Goal: Task Accomplishment & Management: Use online tool/utility

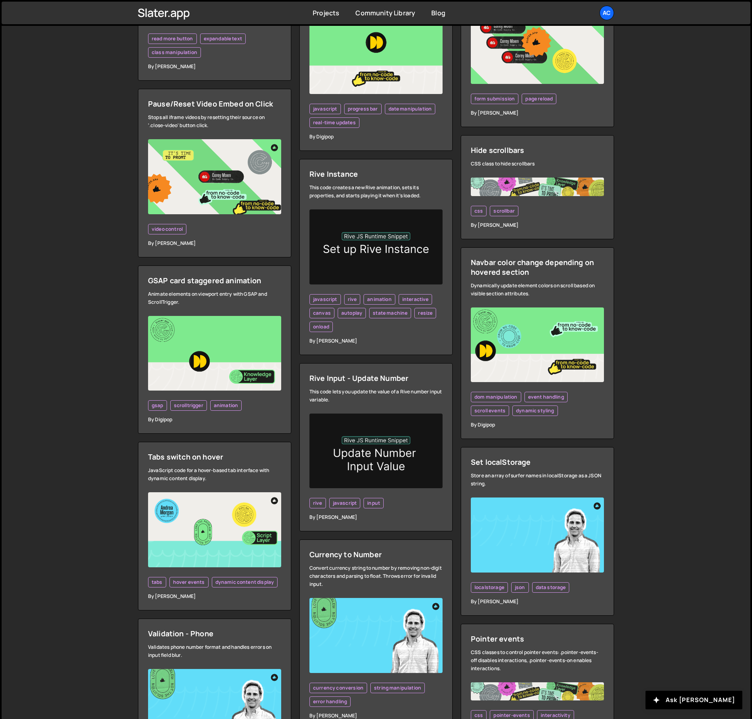
scroll to position [867, 0]
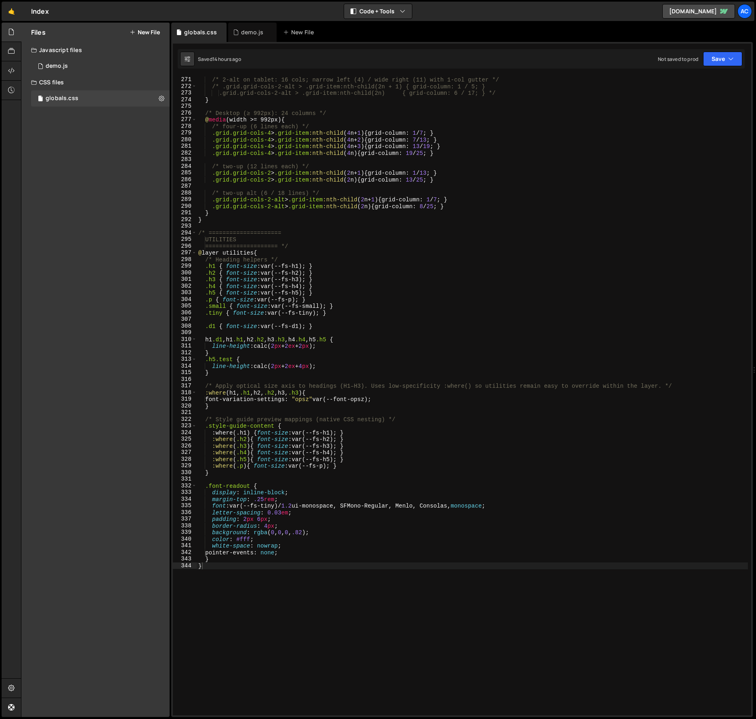
scroll to position [1811, 0]
click at [160, 99] on icon at bounding box center [162, 98] width 6 height 8
click at [228, 97] on button "Copy share link" at bounding box center [210, 99] width 79 height 16
click at [226, 132] on button "Edit External Scripts" at bounding box center [210, 131] width 79 height 16
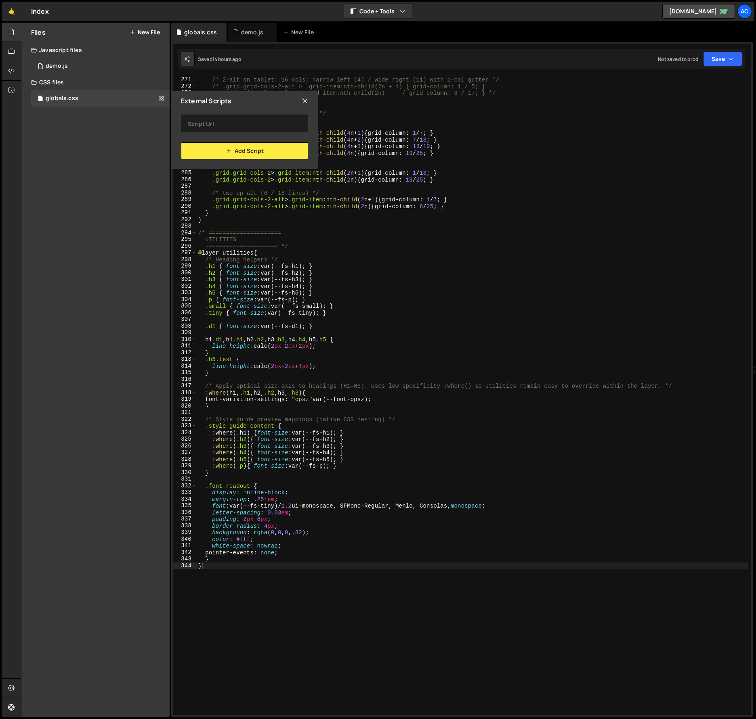
click at [306, 97] on icon at bounding box center [304, 100] width 6 height 9
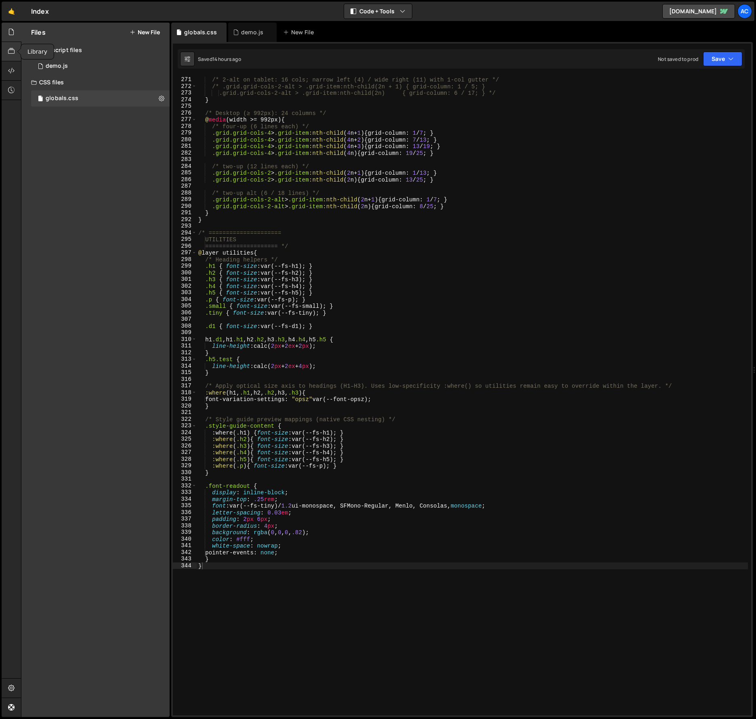
click at [10, 55] on icon at bounding box center [11, 51] width 6 height 9
click at [14, 73] on icon at bounding box center [11, 70] width 6 height 9
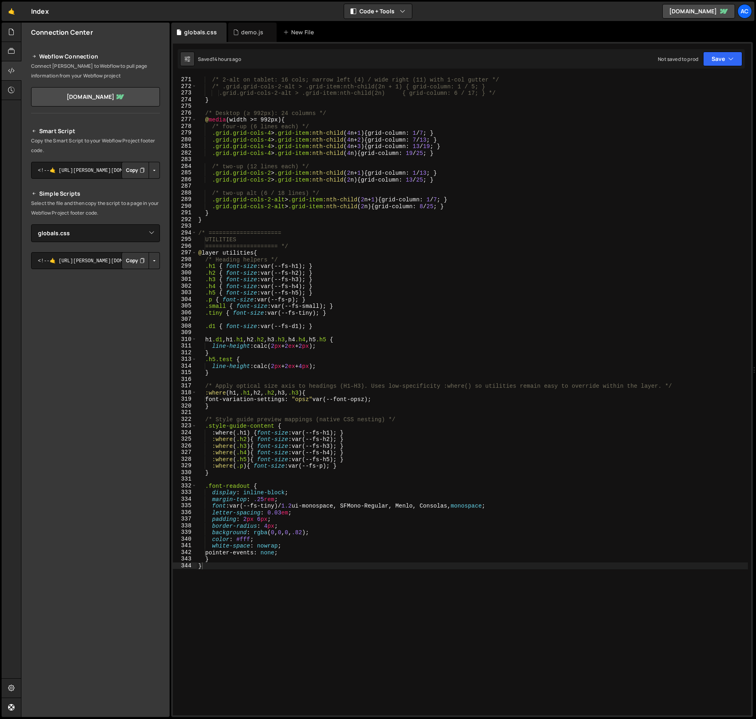
click at [137, 262] on button "Copy" at bounding box center [134, 260] width 27 height 17
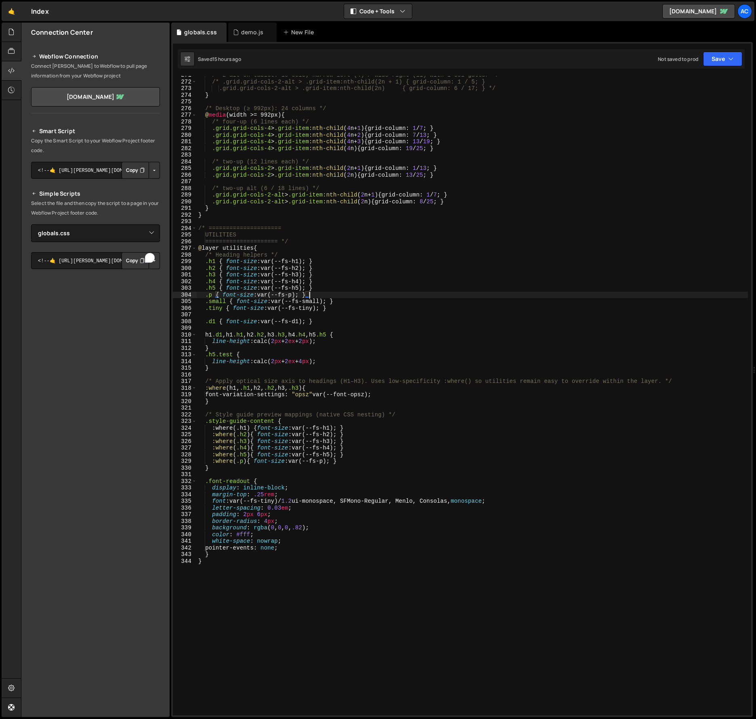
click at [508, 296] on div "/* 2-alt on tablet: 16 cols; narrow left (4) / wide right (11) with 1-col gutte…" at bounding box center [472, 398] width 551 height 653
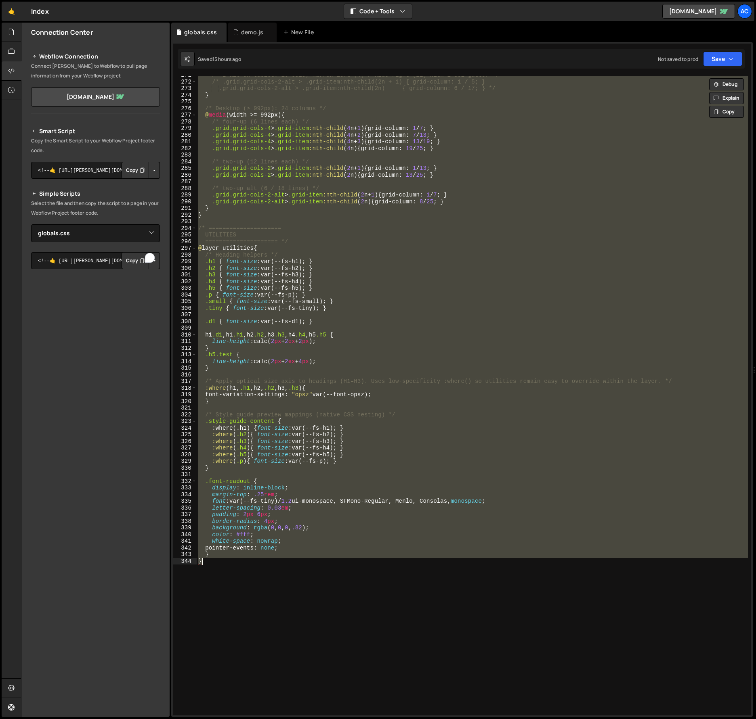
paste textarea
type textarea "}"
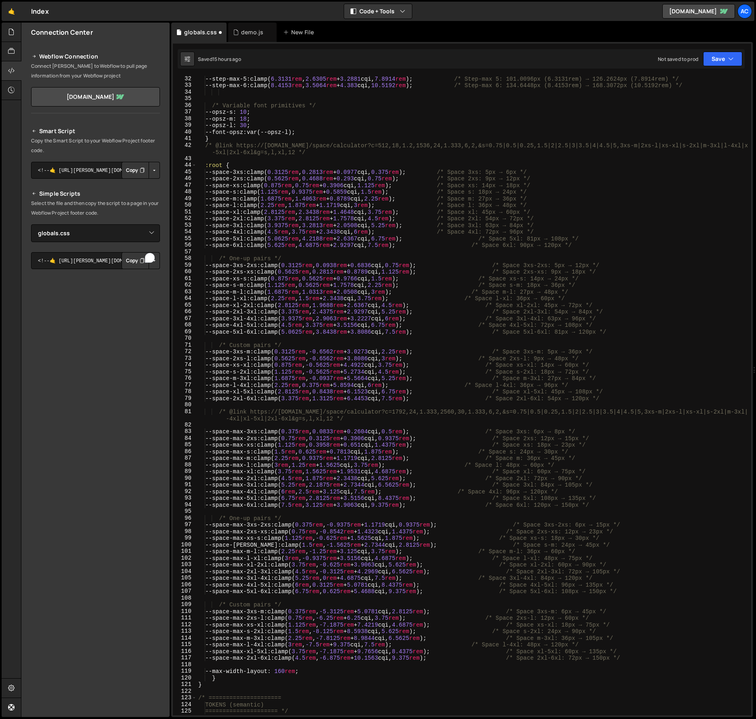
scroll to position [0, 0]
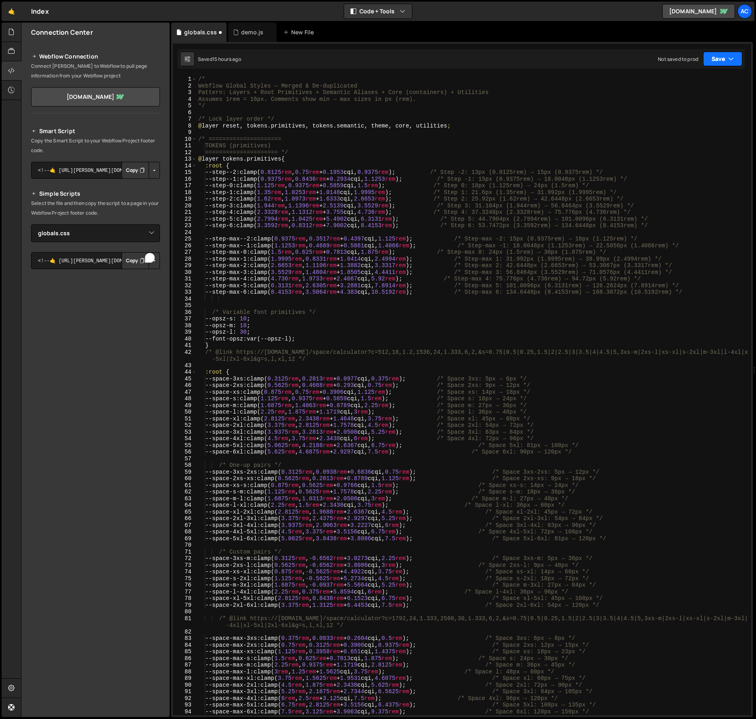
click at [726, 57] on button "Save" at bounding box center [722, 59] width 39 height 15
click at [713, 61] on button "Save" at bounding box center [722, 59] width 39 height 15
click at [142, 235] on select "Select File demo.js globals.css" at bounding box center [95, 233] width 129 height 18
select select "48149"
click at [31, 224] on select "Select File demo.js globals.css" at bounding box center [95, 233] width 129 height 18
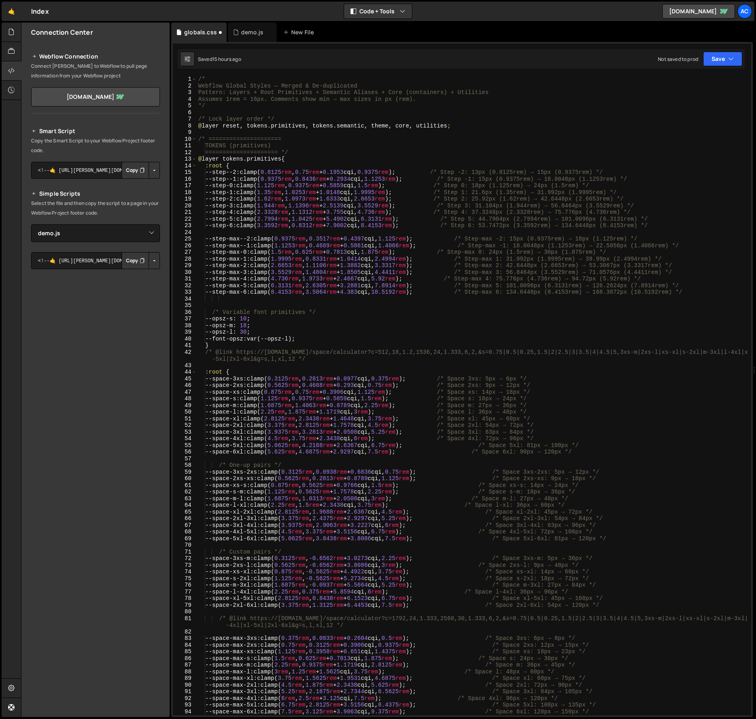
click at [137, 265] on button "Copy" at bounding box center [134, 260] width 27 height 17
click at [187, 59] on icon at bounding box center [187, 59] width 6 height 8
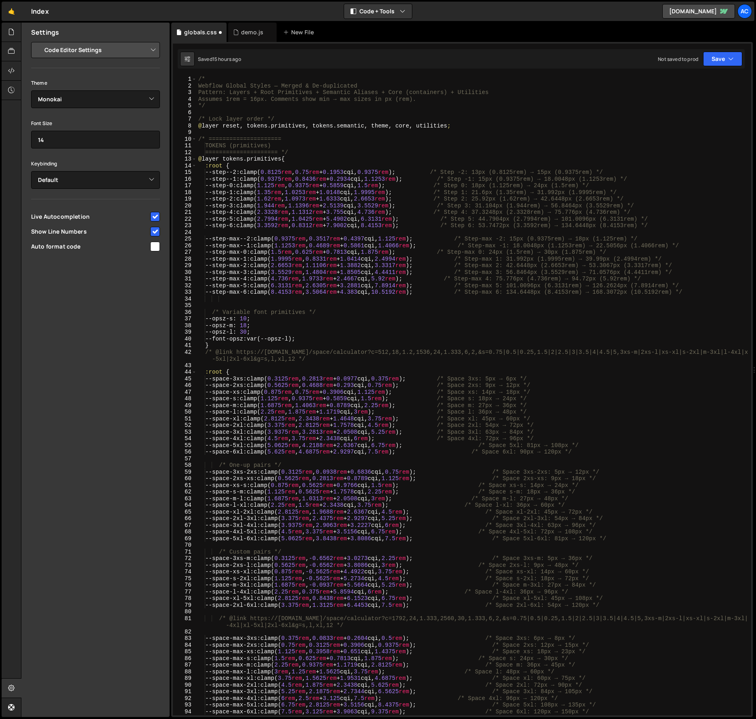
click at [158, 247] on input "checkbox" at bounding box center [155, 247] width 10 height 10
click at [721, 61] on button "Save" at bounding box center [722, 59] width 39 height 15
click at [715, 85] on div "Saved 15 hours ago" at bounding box center [695, 88] width 84 height 10
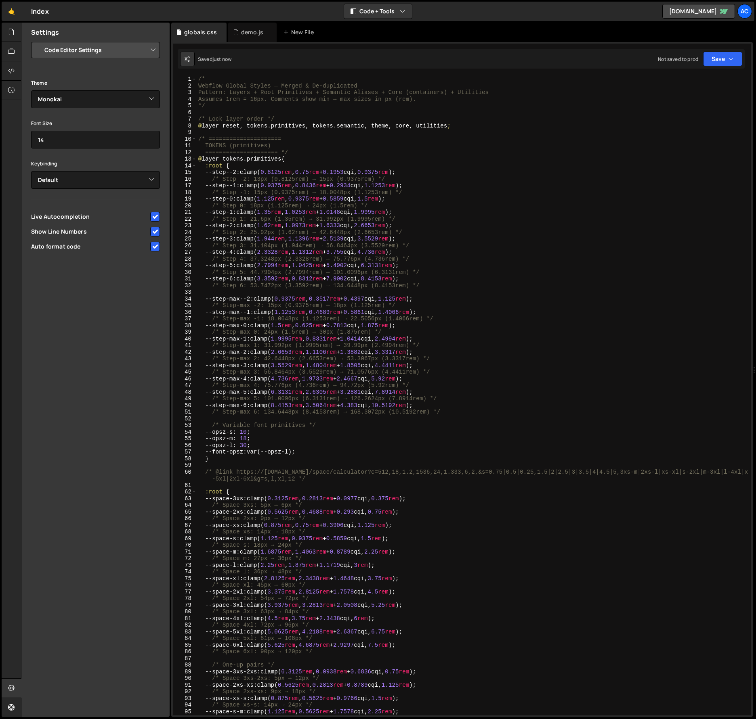
click at [154, 247] on input "checkbox" at bounding box center [155, 247] width 10 height 10
click at [723, 60] on button "Save" at bounding box center [722, 59] width 39 height 15
click at [699, 90] on div "Saved just now" at bounding box center [695, 88] width 84 height 10
click at [154, 248] on input "checkbox" at bounding box center [155, 247] width 10 height 10
click at [726, 59] on button "Save" at bounding box center [722, 59] width 39 height 15
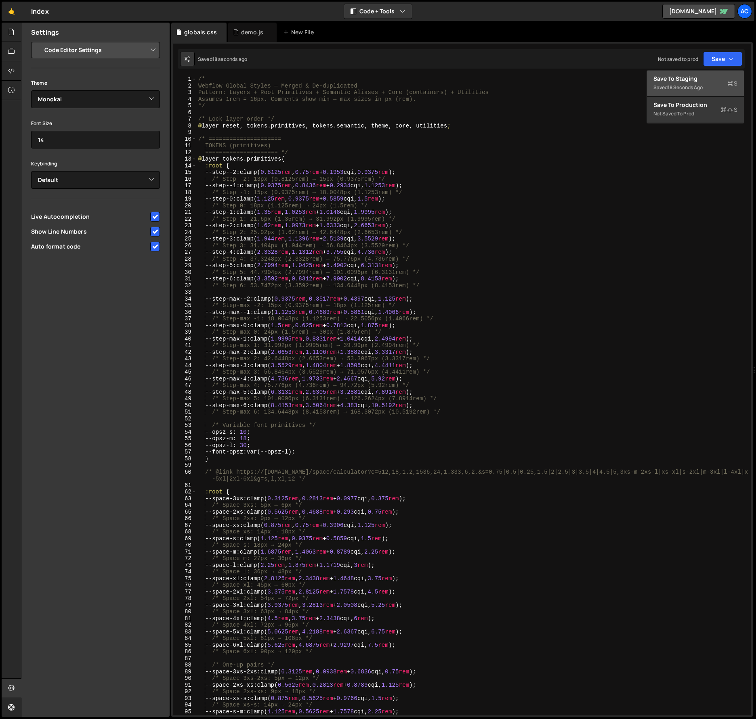
click at [710, 86] on div "Saved 18 seconds ago" at bounding box center [695, 88] width 84 height 10
click at [155, 247] on input "checkbox" at bounding box center [155, 247] width 10 height 10
checkbox input "false"
click at [578, 403] on div "/* Webflow Global Styles — Merged & De-duplicated Pattern: Layers + Root Primit…" at bounding box center [472, 402] width 551 height 653
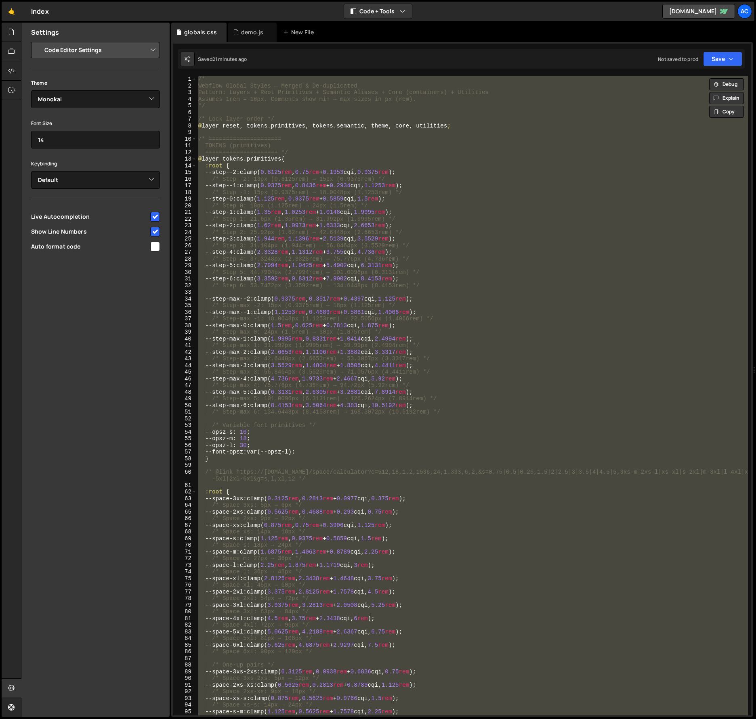
paste textarea
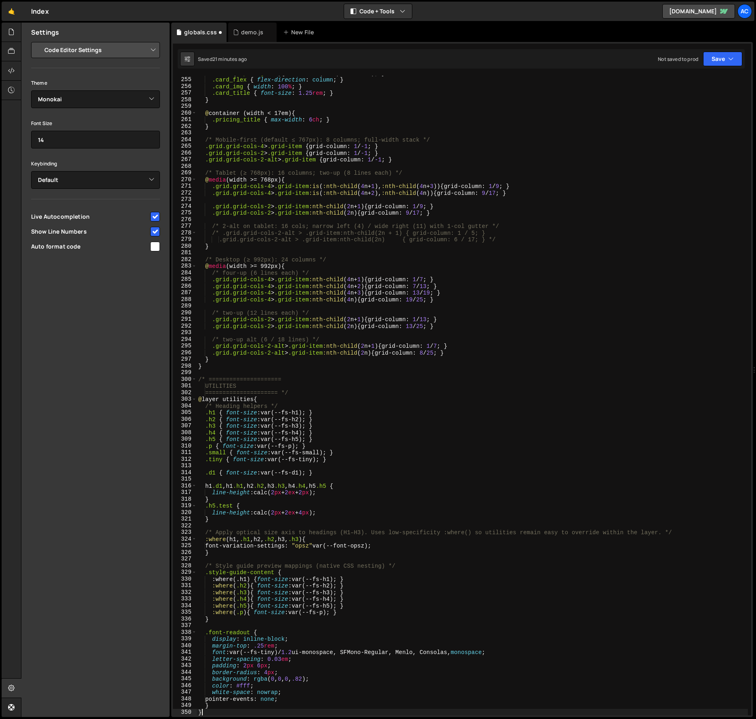
scroll to position [1704, 0]
click at [712, 60] on button "Save" at bounding box center [722, 59] width 39 height 15
click at [688, 81] on div "Save to Staging S" at bounding box center [695, 79] width 84 height 8
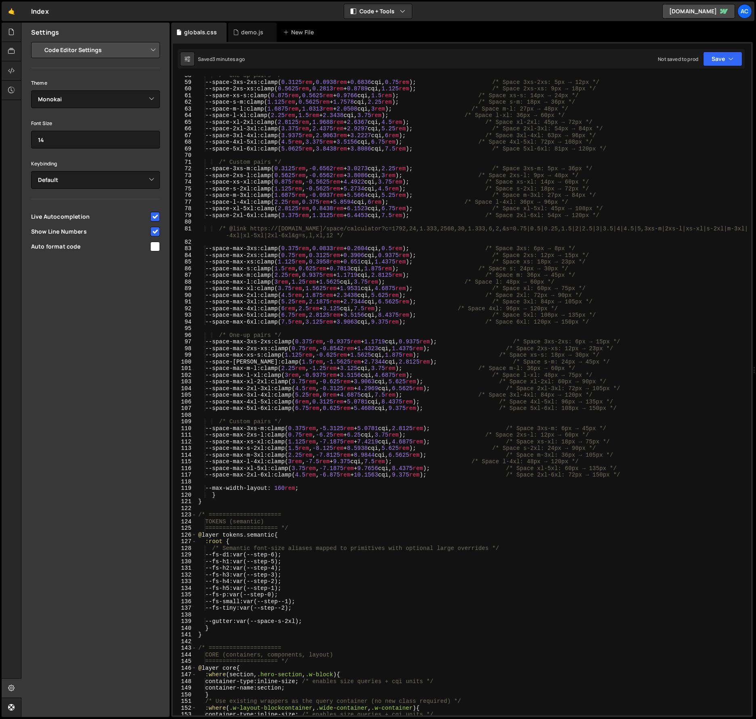
scroll to position [390, 0]
click at [444, 513] on div "/* One-up pairs */ --space-3xs-2xs : clamp( 0.3125 rem , 0.0938 rem + 0.6836 cq…" at bounding box center [472, 398] width 551 height 653
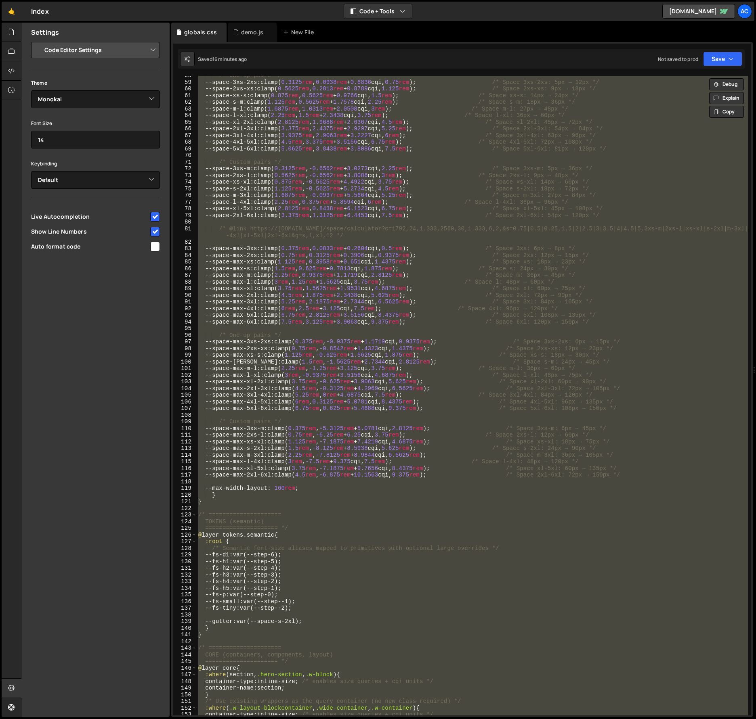
paste textarea
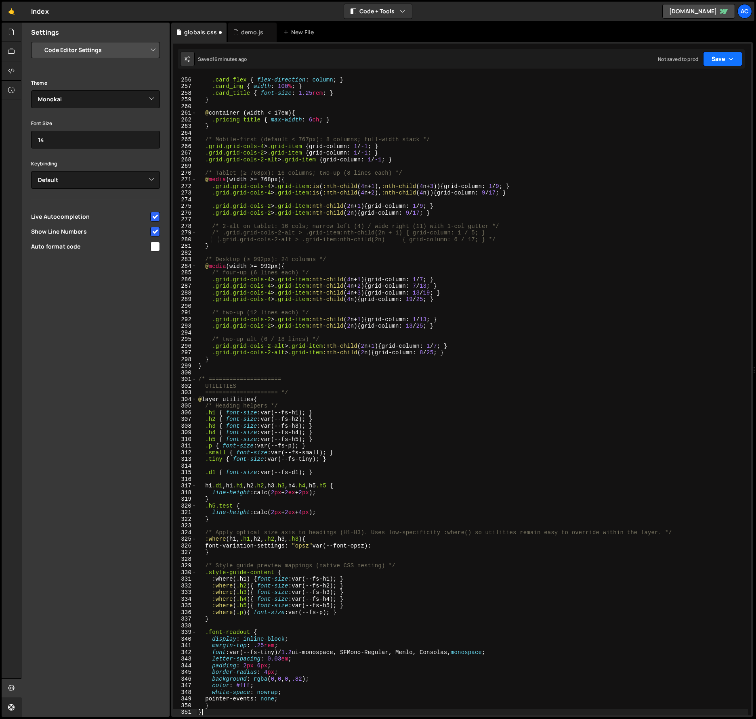
click at [727, 57] on button "Save" at bounding box center [722, 59] width 39 height 15
click at [714, 78] on div "Save to Staging S" at bounding box center [695, 79] width 84 height 8
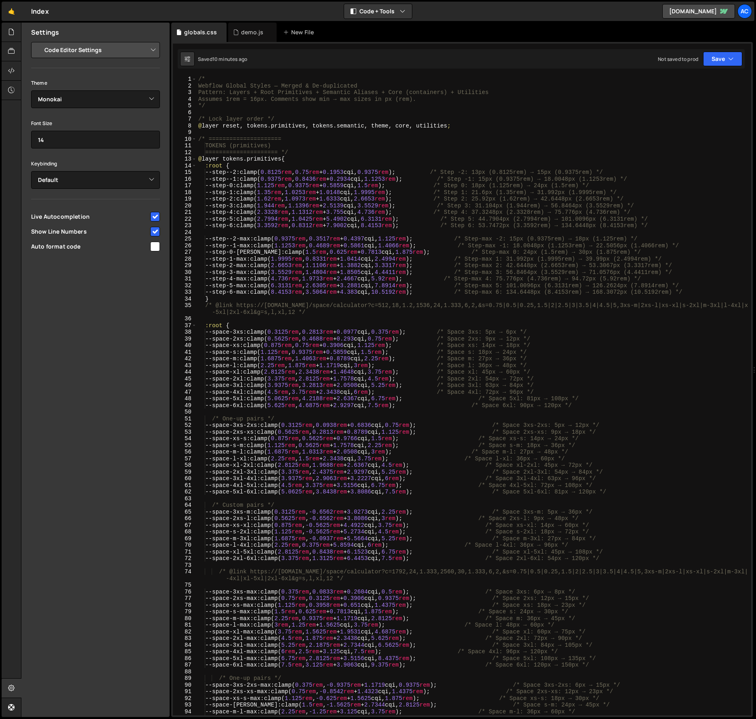
scroll to position [0, 0]
type textarea "@layer reset, tokens.primitives, tokens.semantic, theme, core, utilities;"
drag, startPoint x: 467, startPoint y: 126, endPoint x: 162, endPoint y: 123, distance: 305.1
click at [162, 123] on div "Files New File Javascript files 1 demo.js 0 CSS files globals.css 0 Copy share …" at bounding box center [388, 370] width 735 height 695
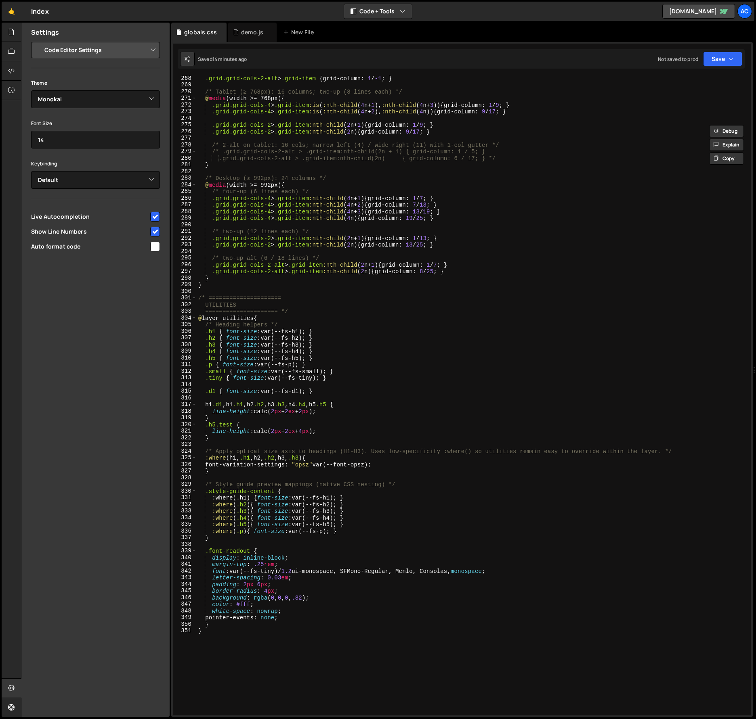
scroll to position [1793, 0]
click at [10, 76] on div at bounding box center [12, 70] width 20 height 19
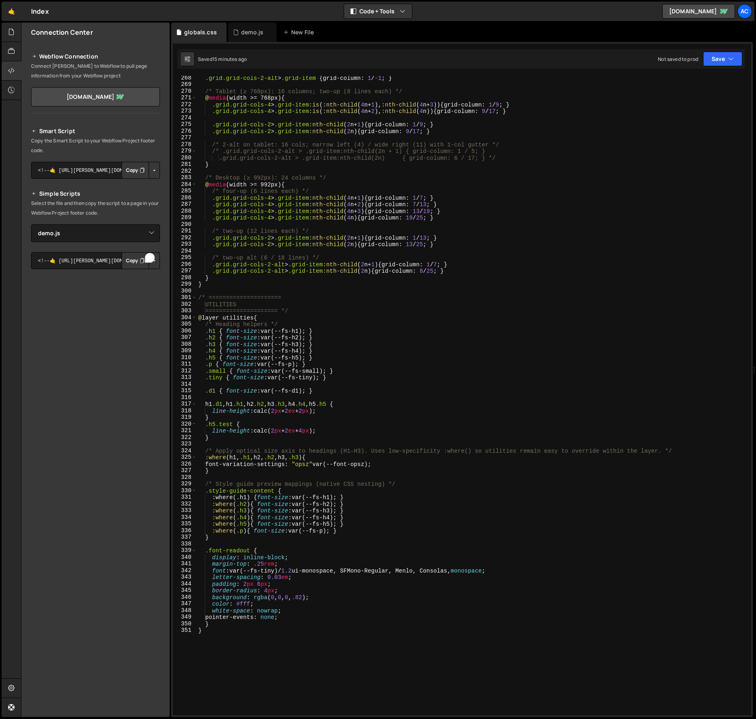
click at [137, 172] on button "Copy" at bounding box center [134, 170] width 27 height 17
click at [134, 260] on button "Copy" at bounding box center [134, 260] width 27 height 17
click at [516, 333] on div ".grid.grid-cols-2-alt > .grid-item { grid-column : 1 / -1 ; } /* Tablet (≥ 768p…" at bounding box center [472, 401] width 551 height 653
click at [514, 349] on div ".grid.grid-cols-2-alt > .grid-item { grid-column : 1 / -1 ; } /* Tablet (≥ 768p…" at bounding box center [472, 401] width 551 height 653
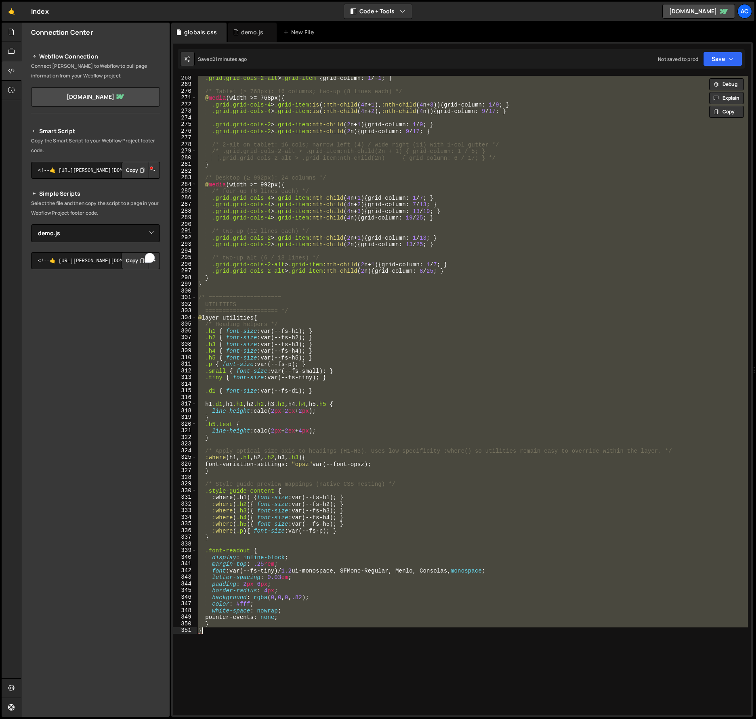
paste textarea
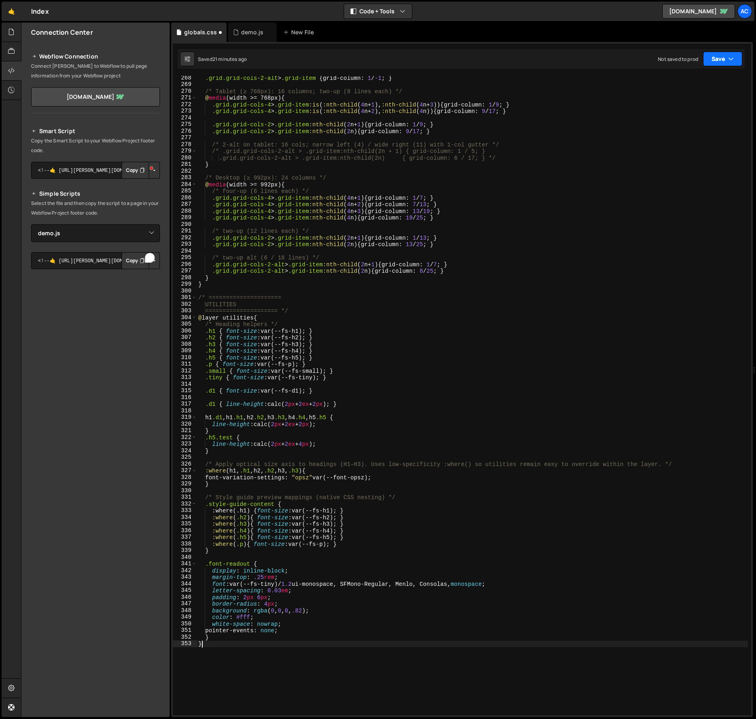
click at [718, 58] on button "Save" at bounding box center [722, 59] width 39 height 15
click at [710, 83] on div "Saved 23 minutes ago" at bounding box center [695, 88] width 84 height 10
click at [721, 61] on button "Save" at bounding box center [722, 59] width 39 height 15
click at [549, 435] on div ".grid.grid-cols-2-alt > .grid-item { grid-column : 1 / -1 ; } /* Tablet (≥ 768p…" at bounding box center [472, 401] width 551 height 653
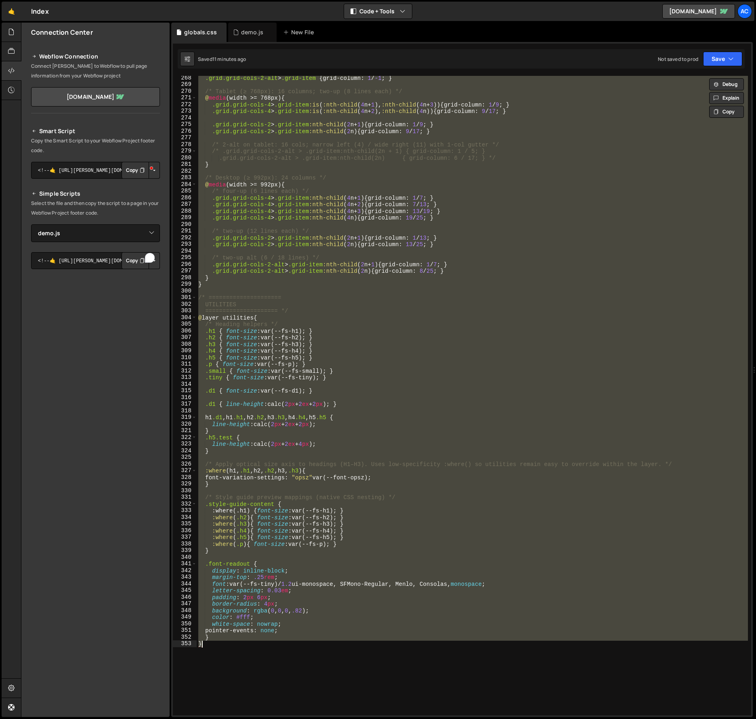
paste textarea
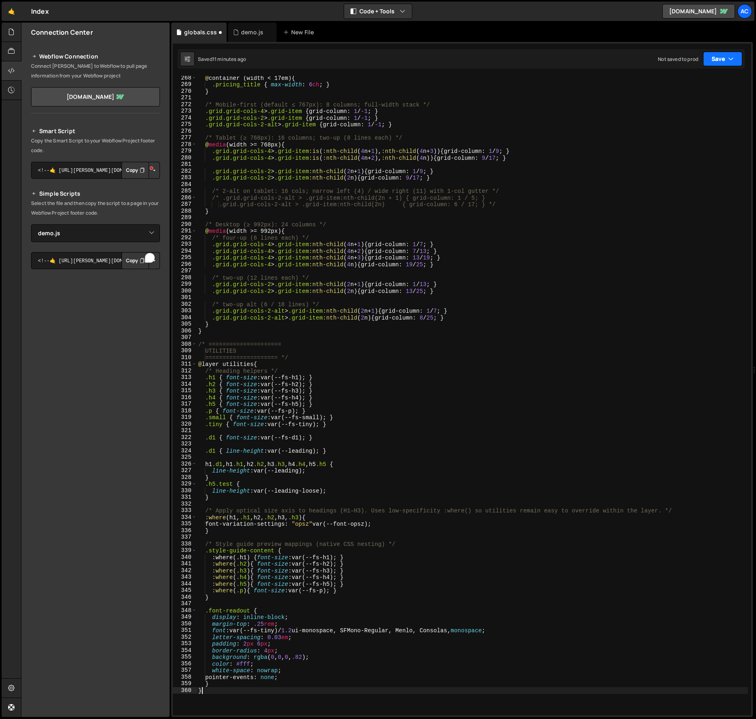
click at [724, 57] on button "Save" at bounding box center [722, 59] width 39 height 15
drag, startPoint x: 688, startPoint y: 80, endPoint x: 697, endPoint y: 104, distance: 25.0
click at [689, 80] on div "Save to Staging S" at bounding box center [695, 79] width 84 height 8
click at [504, 361] on div "@ container (width < 17em) { .pricing_title { max-width : 6 ch ; } } /* Mobile-…" at bounding box center [472, 401] width 551 height 653
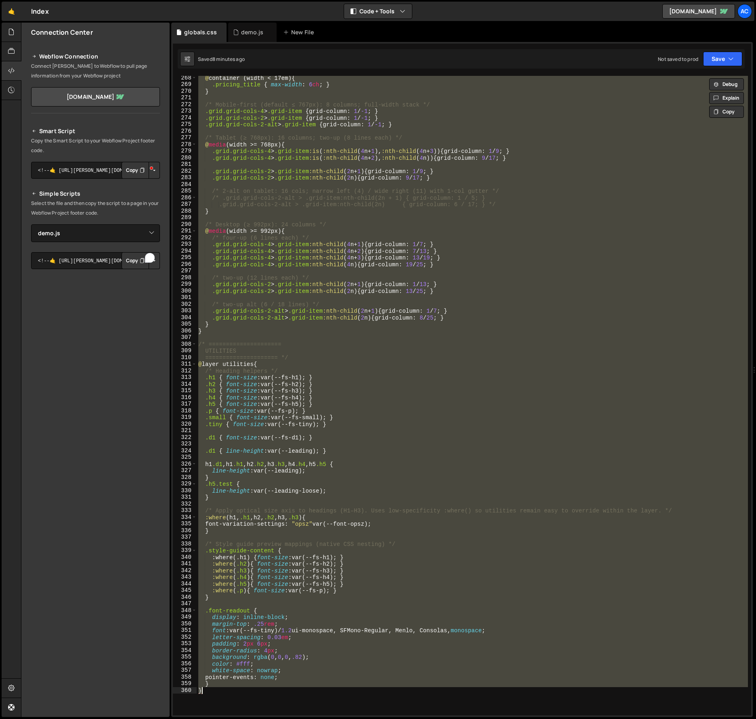
paste textarea
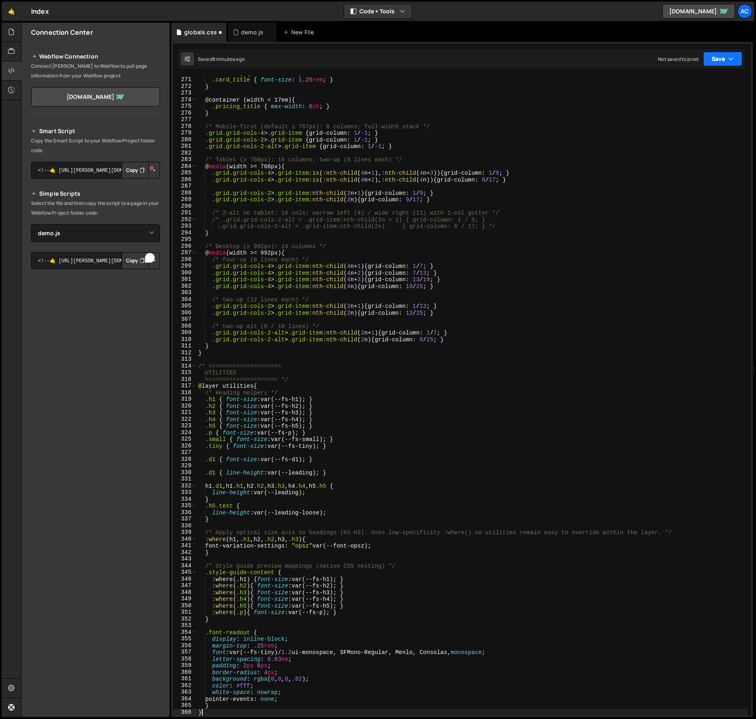
click at [721, 61] on button "Save" at bounding box center [722, 59] width 39 height 15
click at [703, 86] on div "Saved 9 minutes ago" at bounding box center [695, 88] width 84 height 10
click at [470, 363] on div ".card_img { width : 100 % ; } .card_title { font-size : 1.25 rem ; } } @ contai…" at bounding box center [472, 396] width 551 height 653
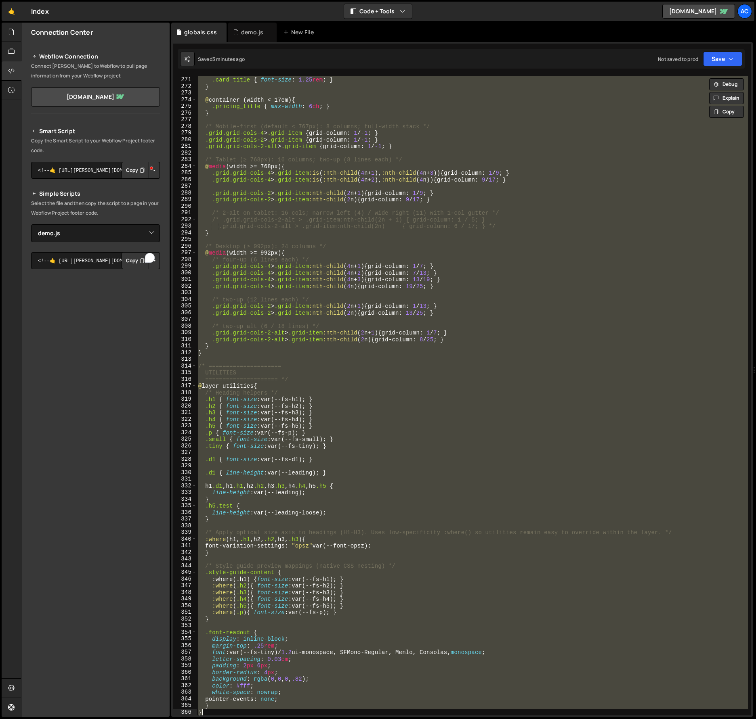
paste textarea
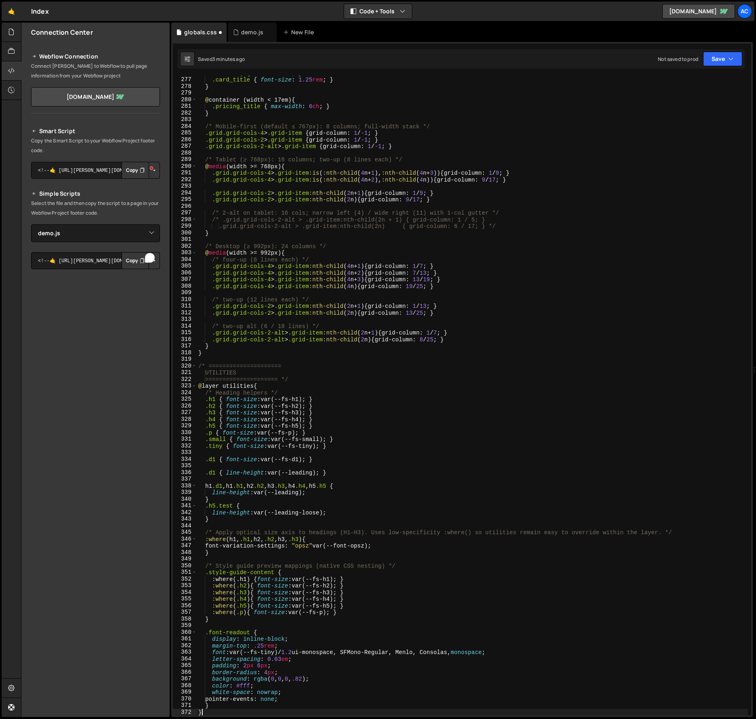
scroll to position [1851, 0]
click at [716, 57] on button "Save" at bounding box center [722, 59] width 39 height 15
click at [689, 87] on div "3 minutes ago" at bounding box center [682, 87] width 31 height 7
click at [598, 427] on div ".card_img { width : 100 % ; } .card_title { font-size : 1.25 rem ; } } @ contai…" at bounding box center [472, 396] width 551 height 653
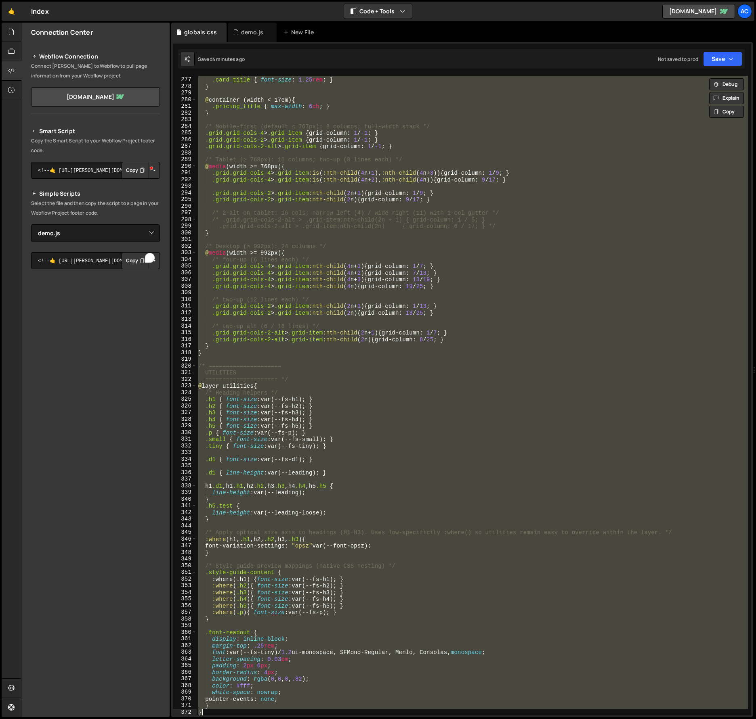
paste textarea
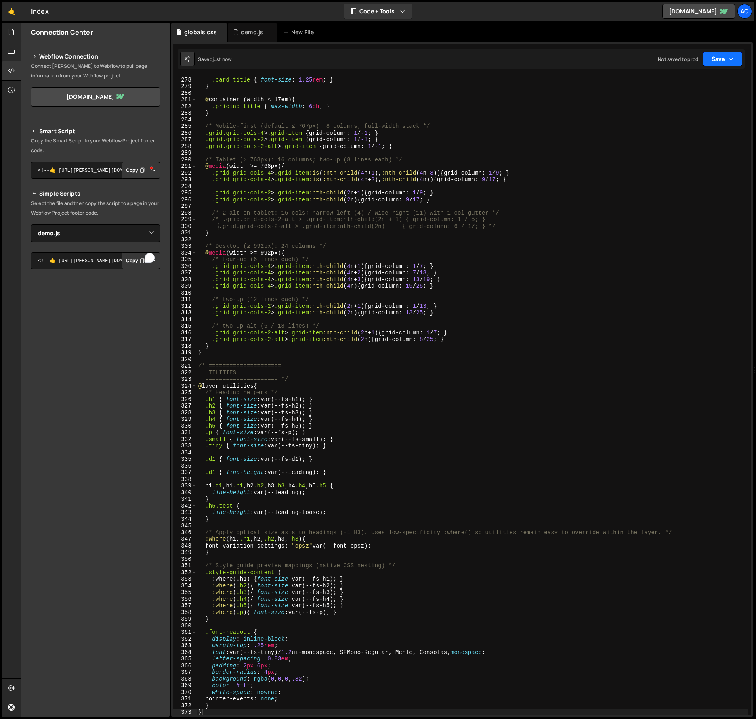
click at [716, 59] on button "Save" at bounding box center [722, 59] width 39 height 15
drag, startPoint x: 693, startPoint y: 86, endPoint x: 682, endPoint y: 115, distance: 31.2
click at [693, 86] on div "Saved just now" at bounding box center [695, 88] width 84 height 10
click at [400, 374] on div ".card_img { width : 100 % ; } .card_title { font-size : 1.25 rem ; } } @ contai…" at bounding box center [472, 396] width 551 height 653
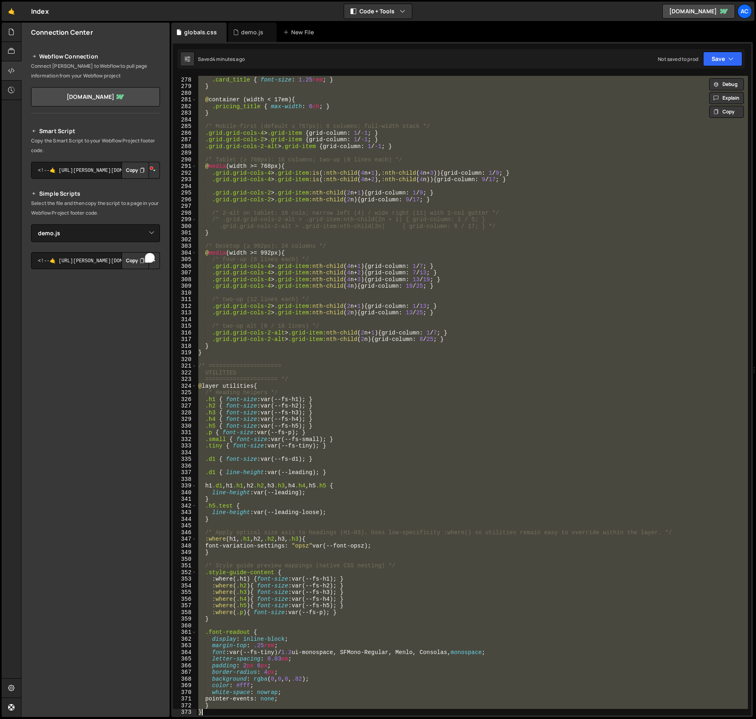
paste textarea
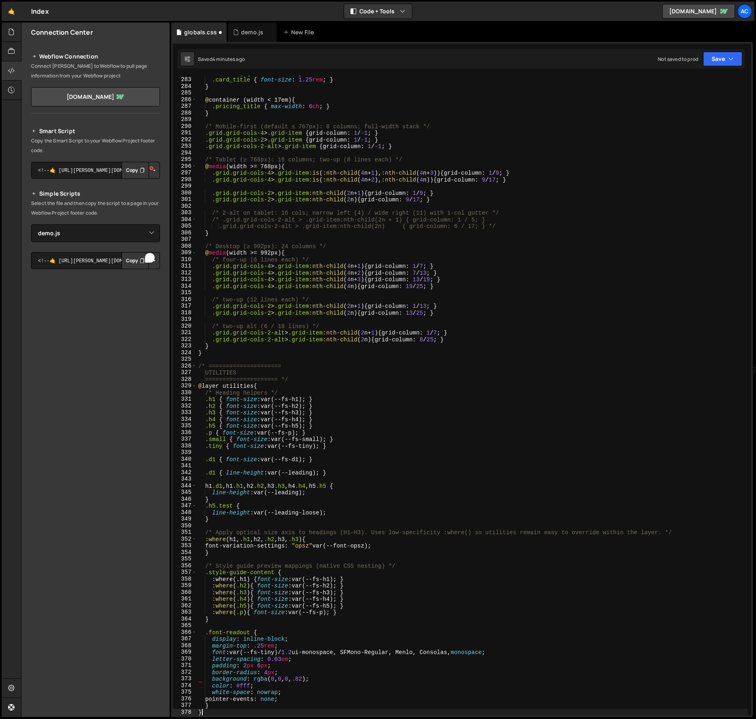
scroll to position [1891, 0]
click at [726, 62] on button "Save" at bounding box center [722, 59] width 39 height 15
click at [689, 83] on div "Saved 4 minutes ago" at bounding box center [695, 88] width 84 height 10
click at [551, 350] on div ".card_img { width : 100 % ; } .card_title { font-size : 1.25 rem ; } } @ contai…" at bounding box center [472, 396] width 551 height 653
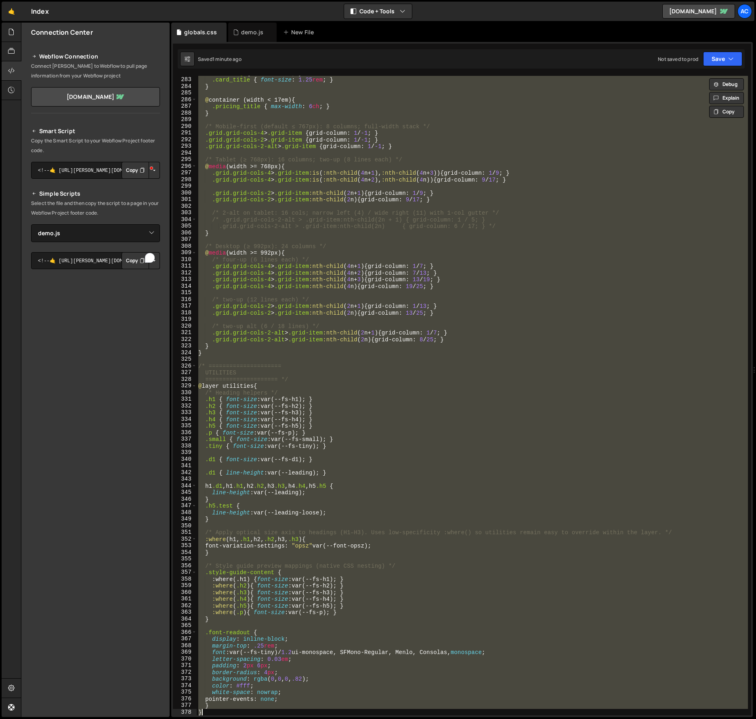
paste textarea
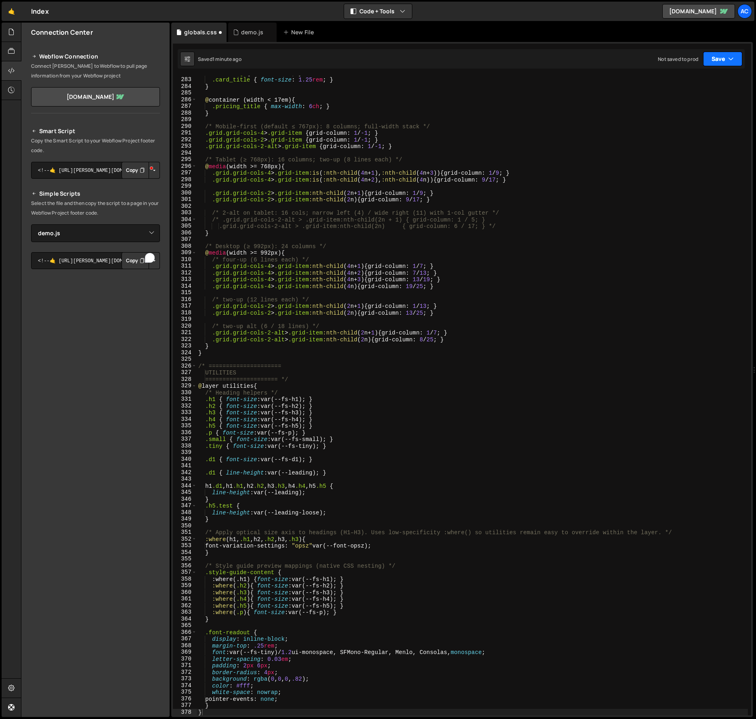
click at [722, 58] on button "Save" at bounding box center [722, 59] width 39 height 15
click at [706, 86] on div "Saved 1 minute ago" at bounding box center [695, 88] width 84 height 10
click at [395, 366] on div ".card_img { width : 100 % ; } .card_title { font-size : 1.25 rem ; } } @ contai…" at bounding box center [472, 396] width 551 height 653
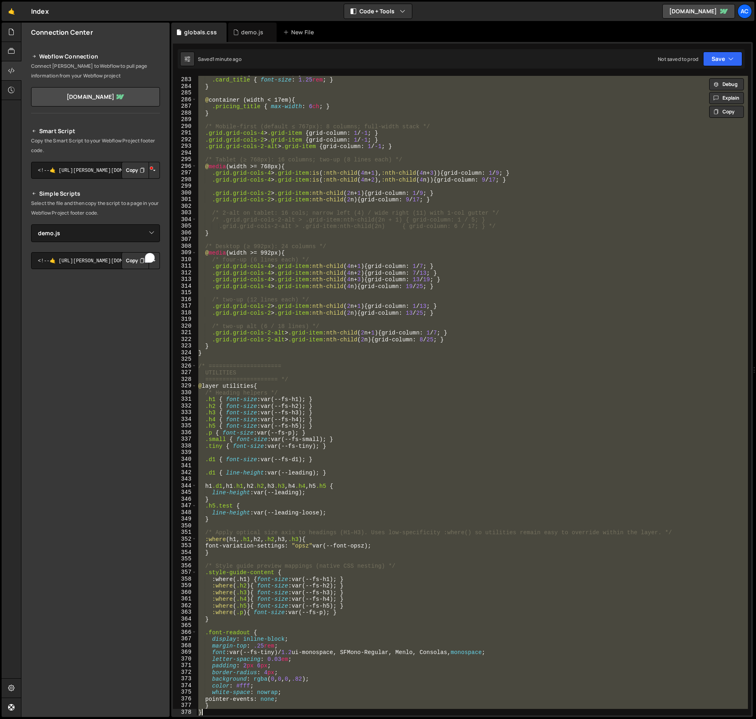
paste textarea
type textarea "}"
